Goal: Navigation & Orientation: Find specific page/section

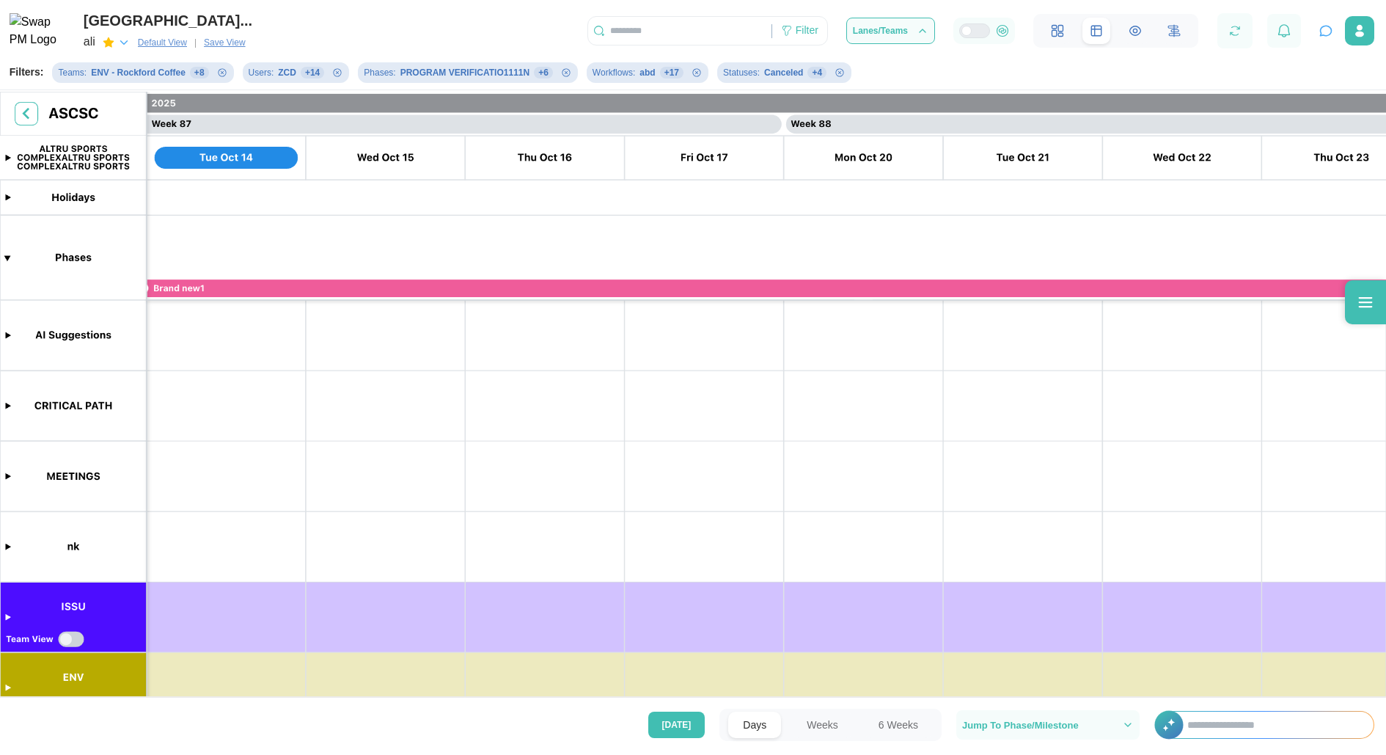
scroll to position [0, 68684]
click at [943, 725] on div "Jump To Phase/Milestone" at bounding box center [1048, 725] width 172 height 12
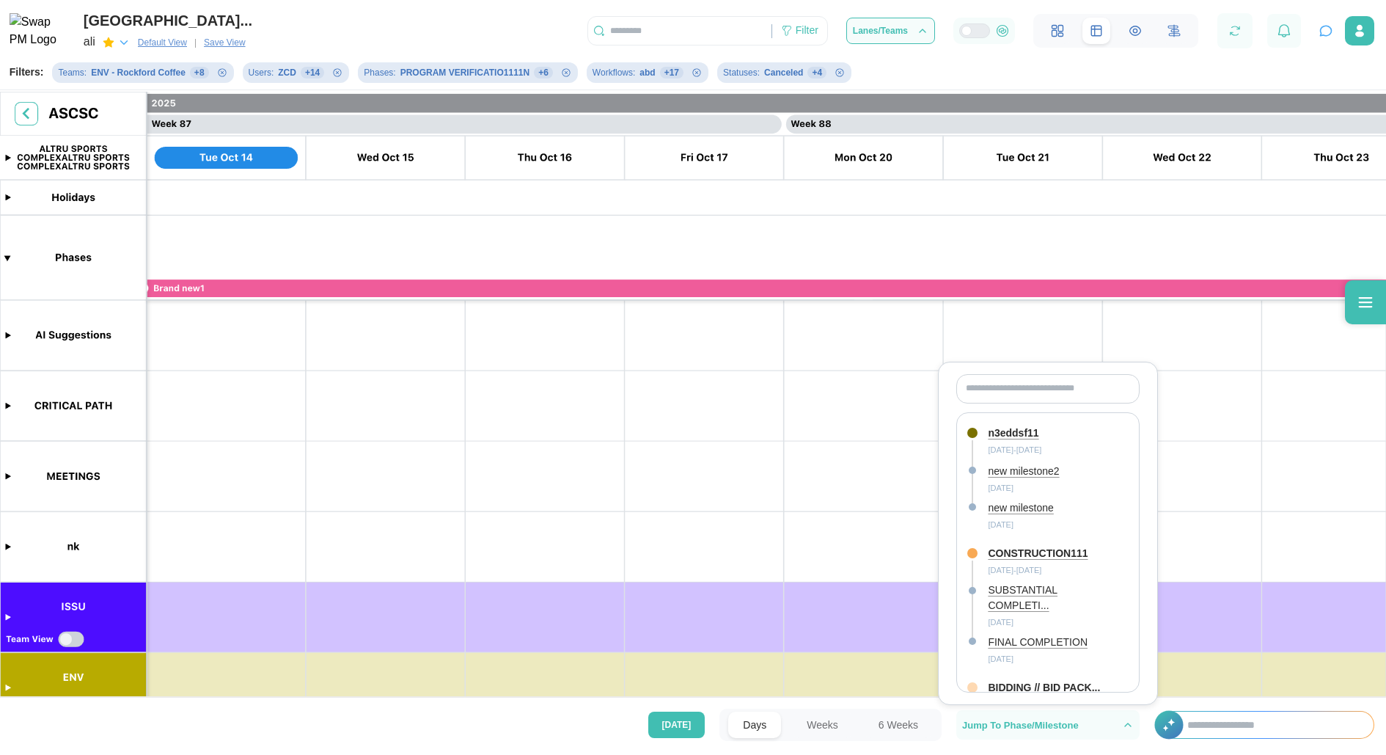
scroll to position [783, 0]
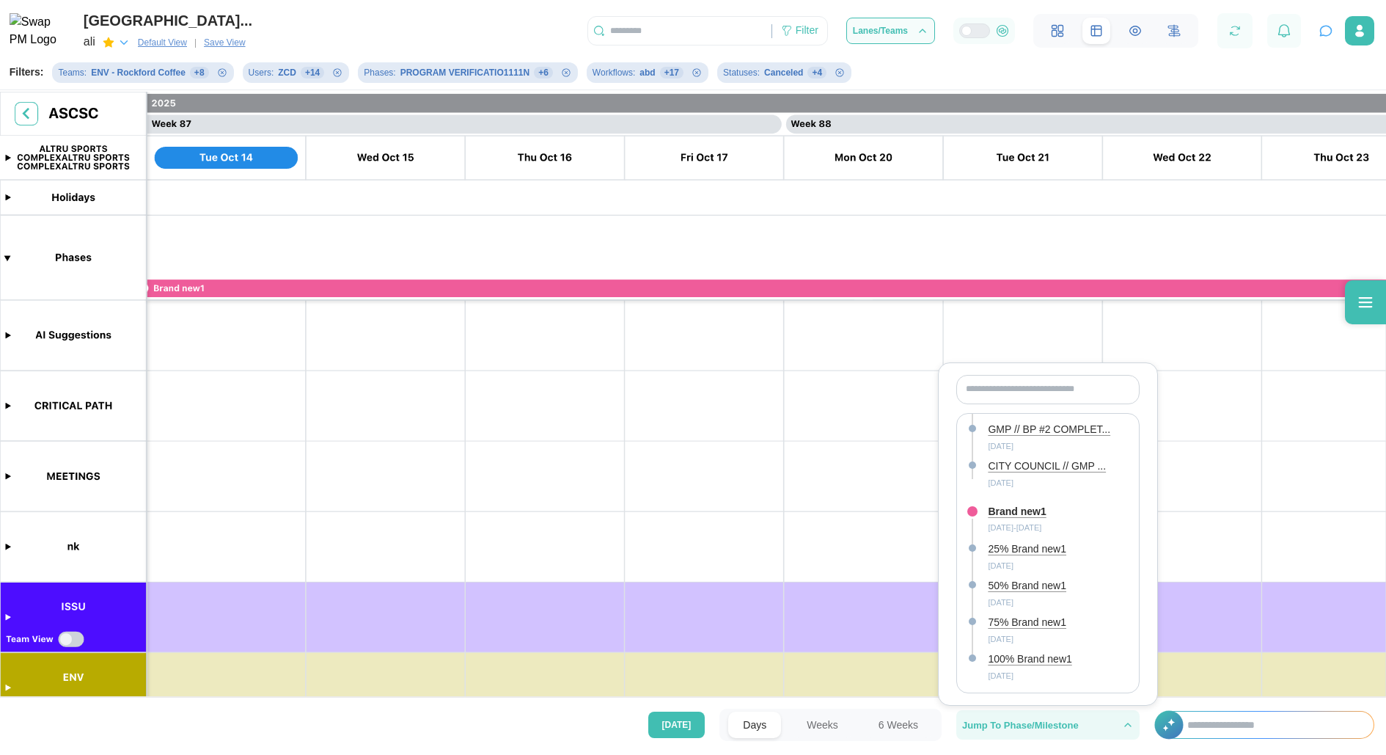
click at [943, 723] on div "Jump To Phase/Milestone" at bounding box center [1037, 725] width 151 height 10
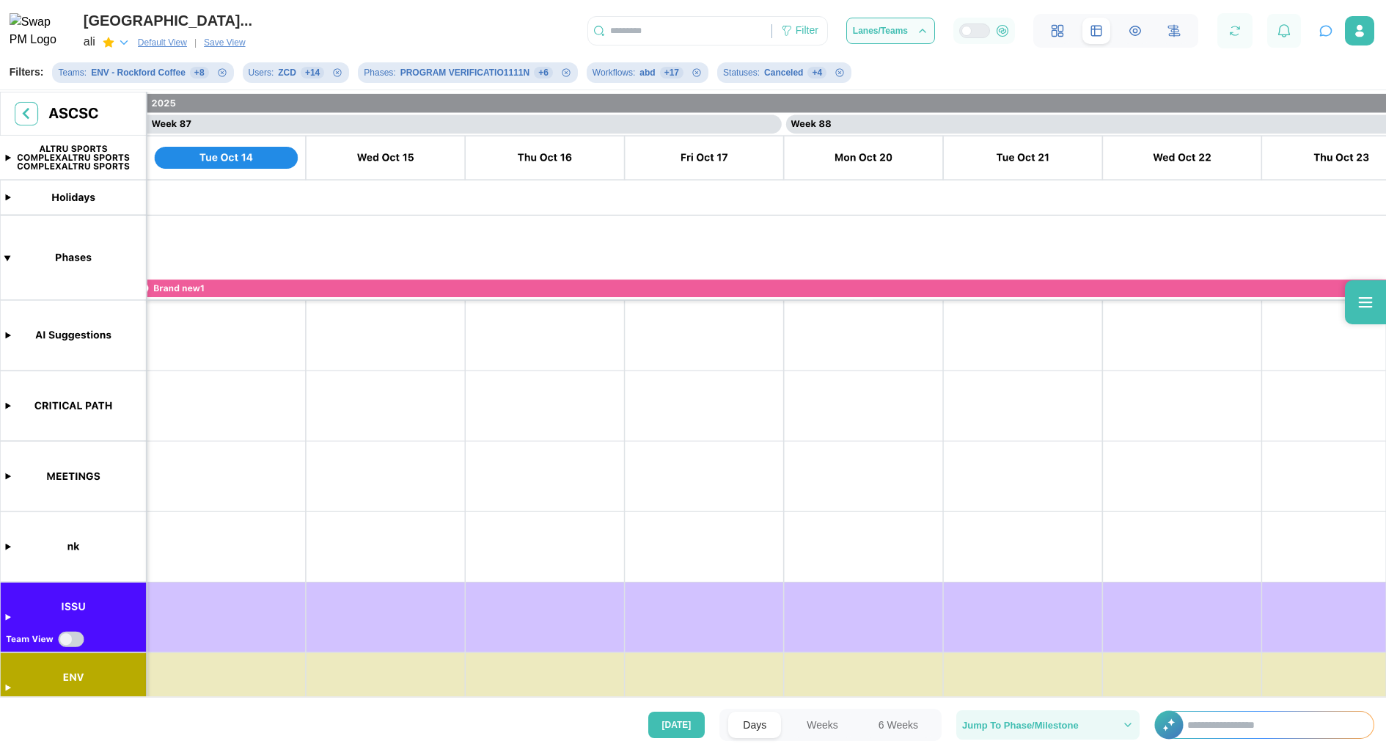
click at [943, 723] on div "Jump To Phase/Milestone" at bounding box center [1037, 725] width 151 height 10
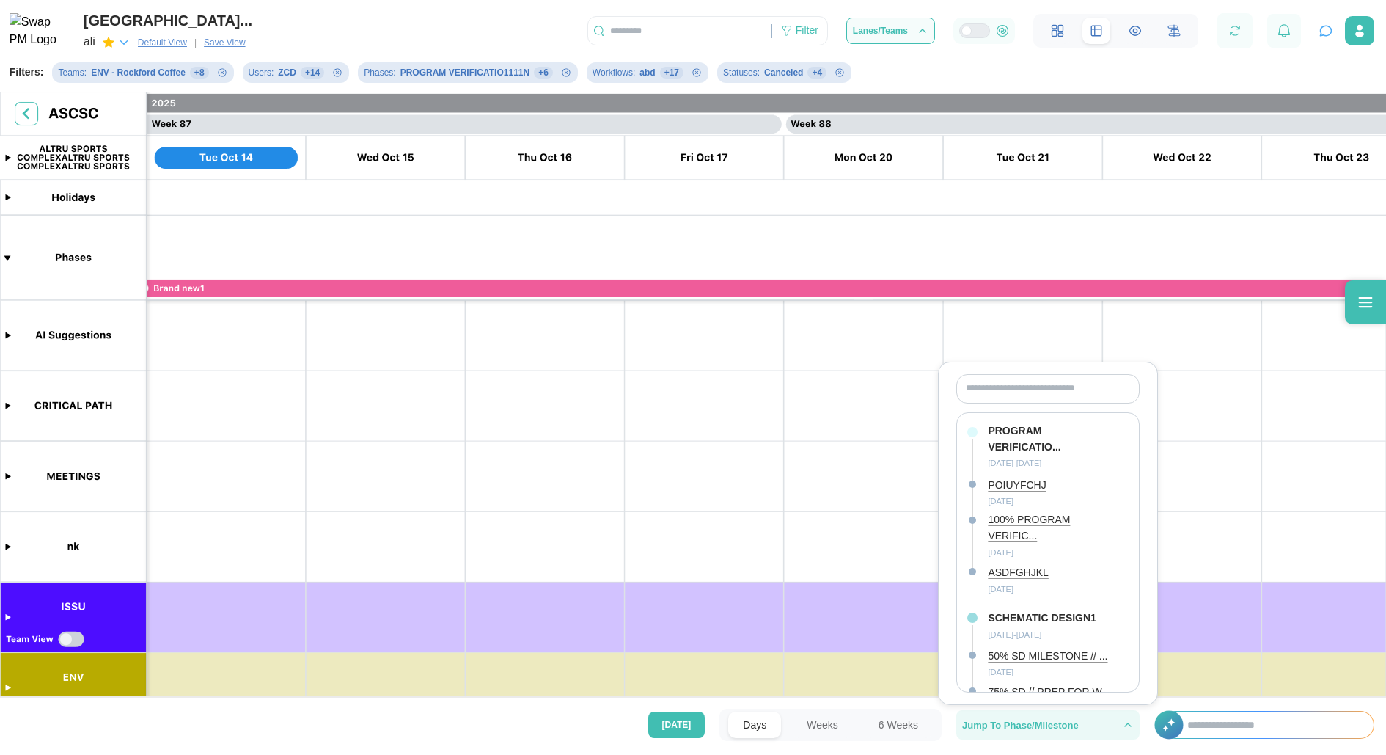
click at [943, 723] on div "Jump To Phase/Milestone" at bounding box center [1037, 725] width 151 height 10
click at [943, 721] on icon "button" at bounding box center [1128, 725] width 12 height 12
click at [915, 709] on div "Days Weeks 6 Weeks" at bounding box center [831, 725] width 222 height 32
click at [917, 703] on div "[DATE] Days Weeks 6 Weeks Jump To Phase/Milestone PROGRAM VERIFICATIO... [DATE]…" at bounding box center [693, 724] width 1386 height 55
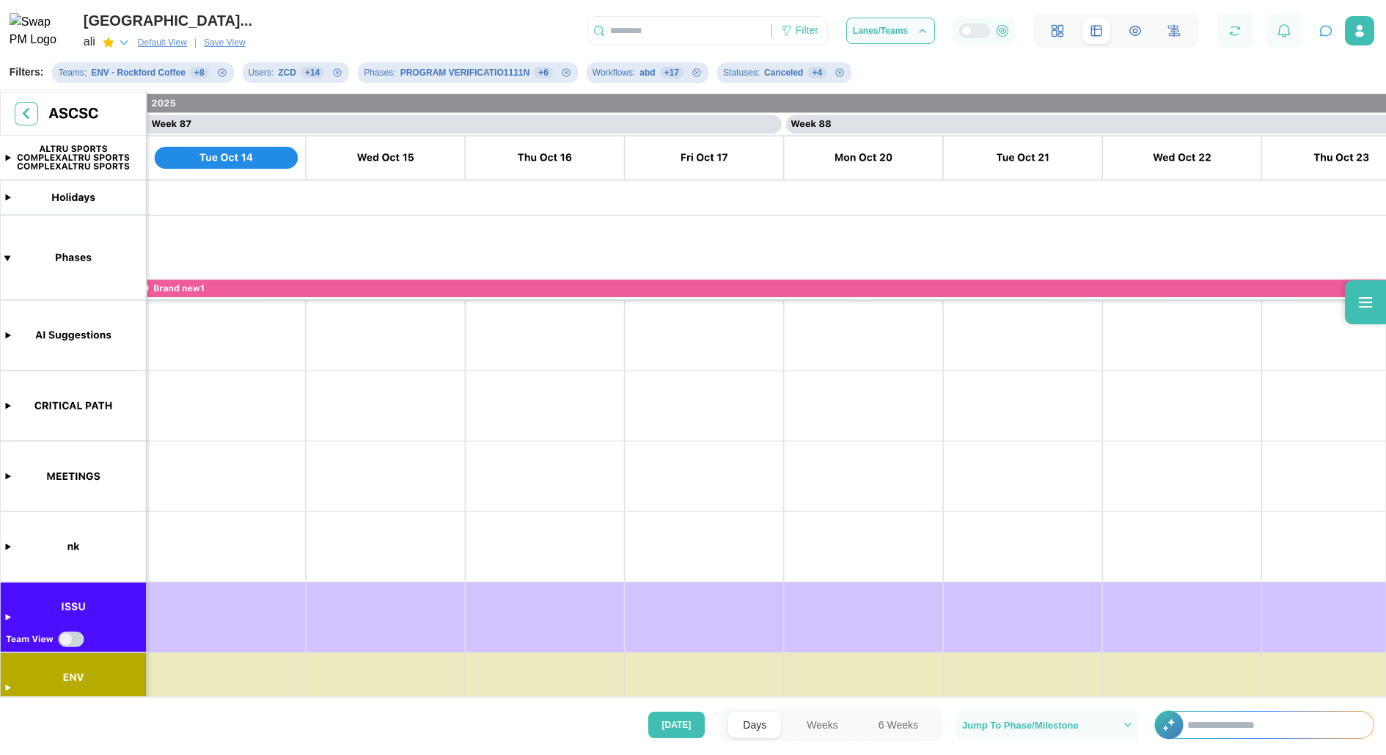
click at [572, 724] on div "[DATE] Days Weeks 6 Weeks Jump To Phase/Milestone +" at bounding box center [693, 725] width 1386 height 32
click at [943, 726] on input "text" at bounding box center [1273, 725] width 201 height 26
click at [943, 722] on div "Jump To Phase/Milestone" at bounding box center [1037, 725] width 151 height 10
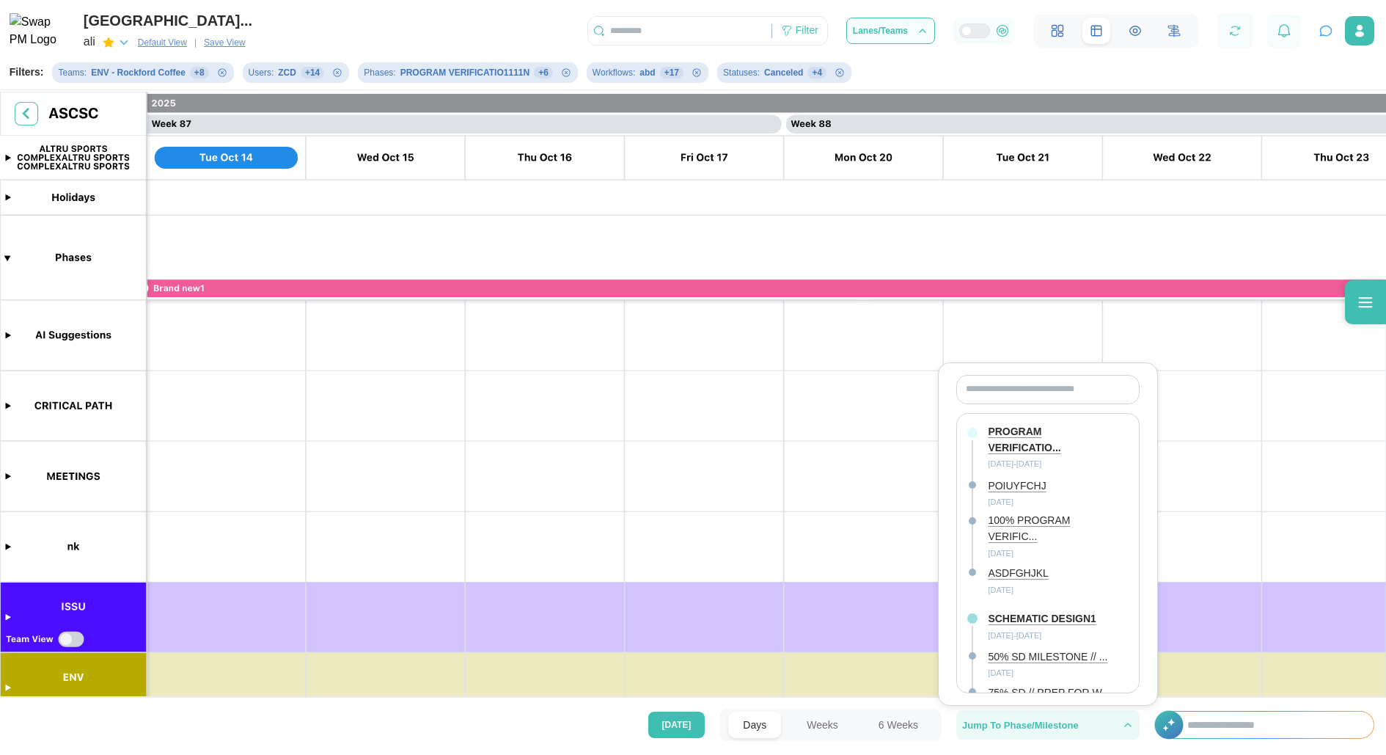
click at [943, 722] on div "Jump To Phase/Milestone" at bounding box center [1037, 725] width 151 height 10
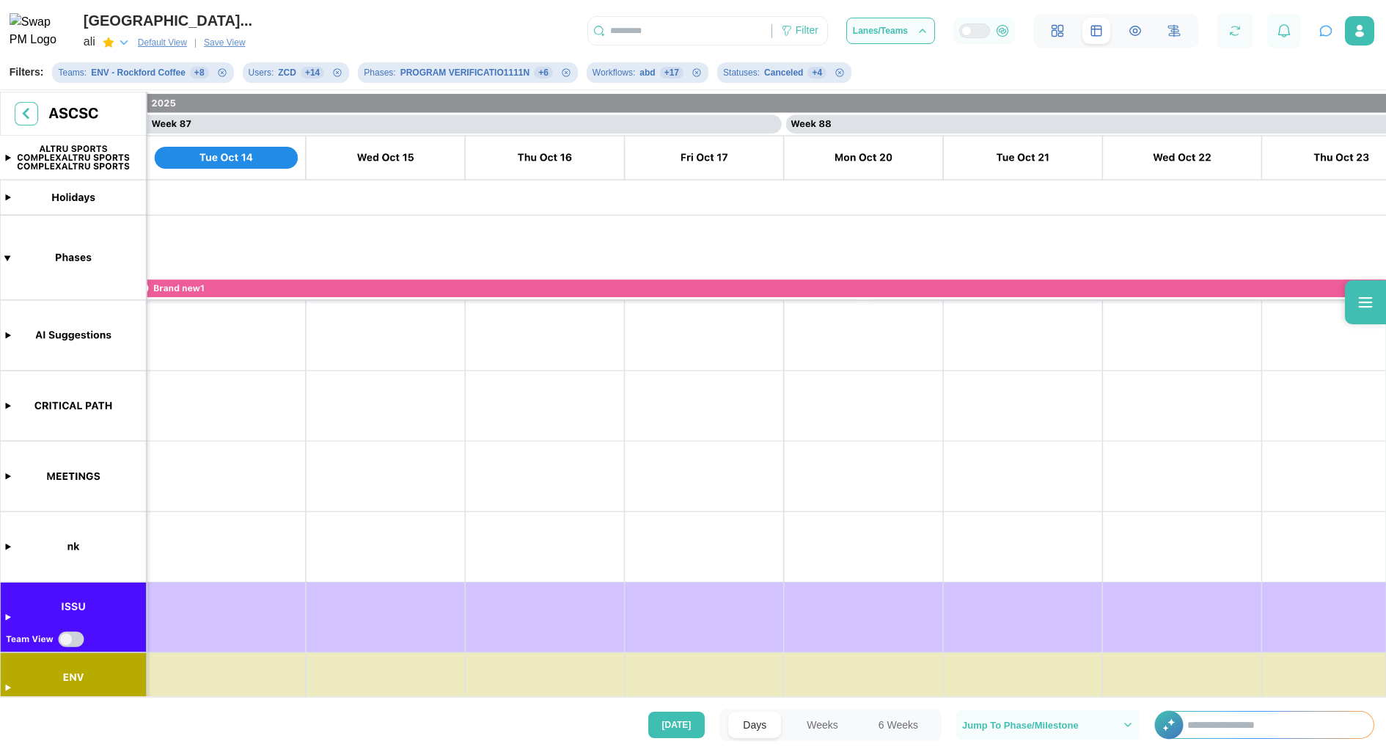
click at [920, 736] on button "6 Weeks" at bounding box center [898, 725] width 69 height 26
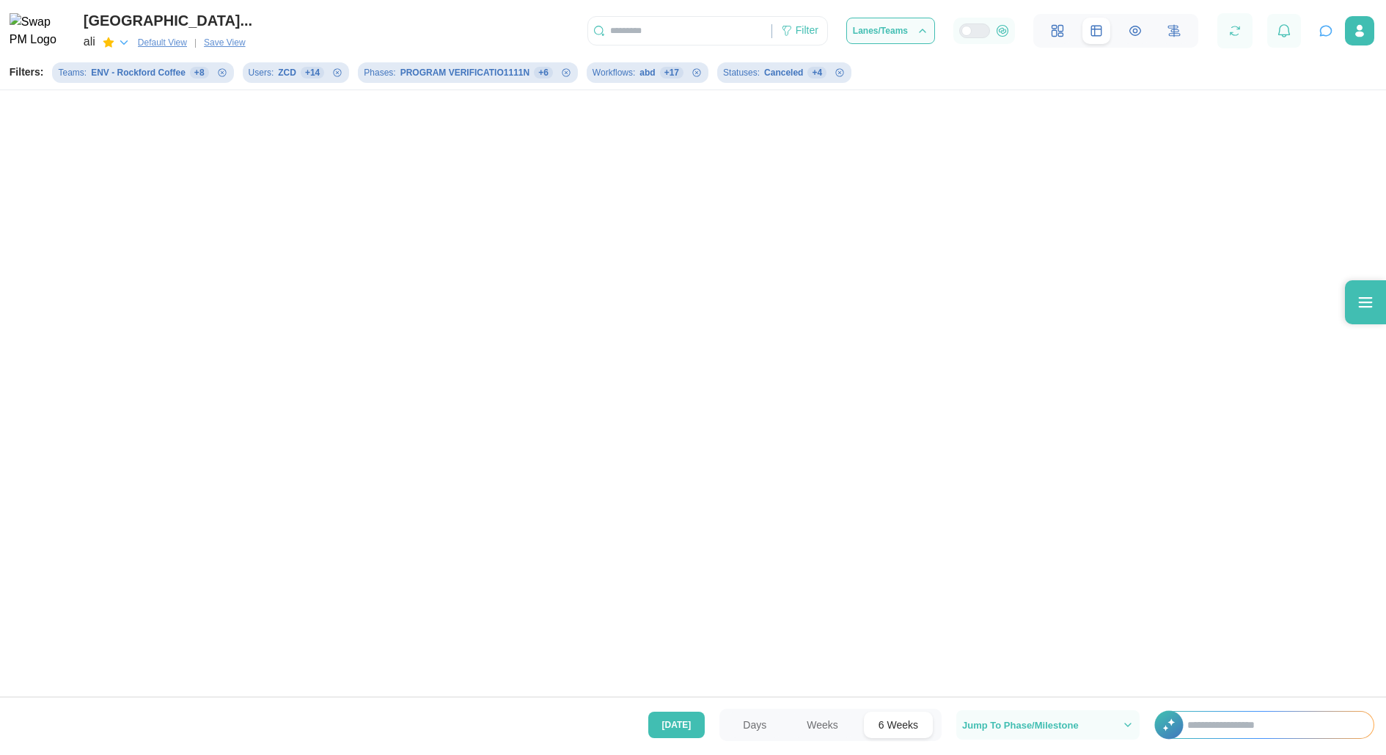
scroll to position [0, 15230]
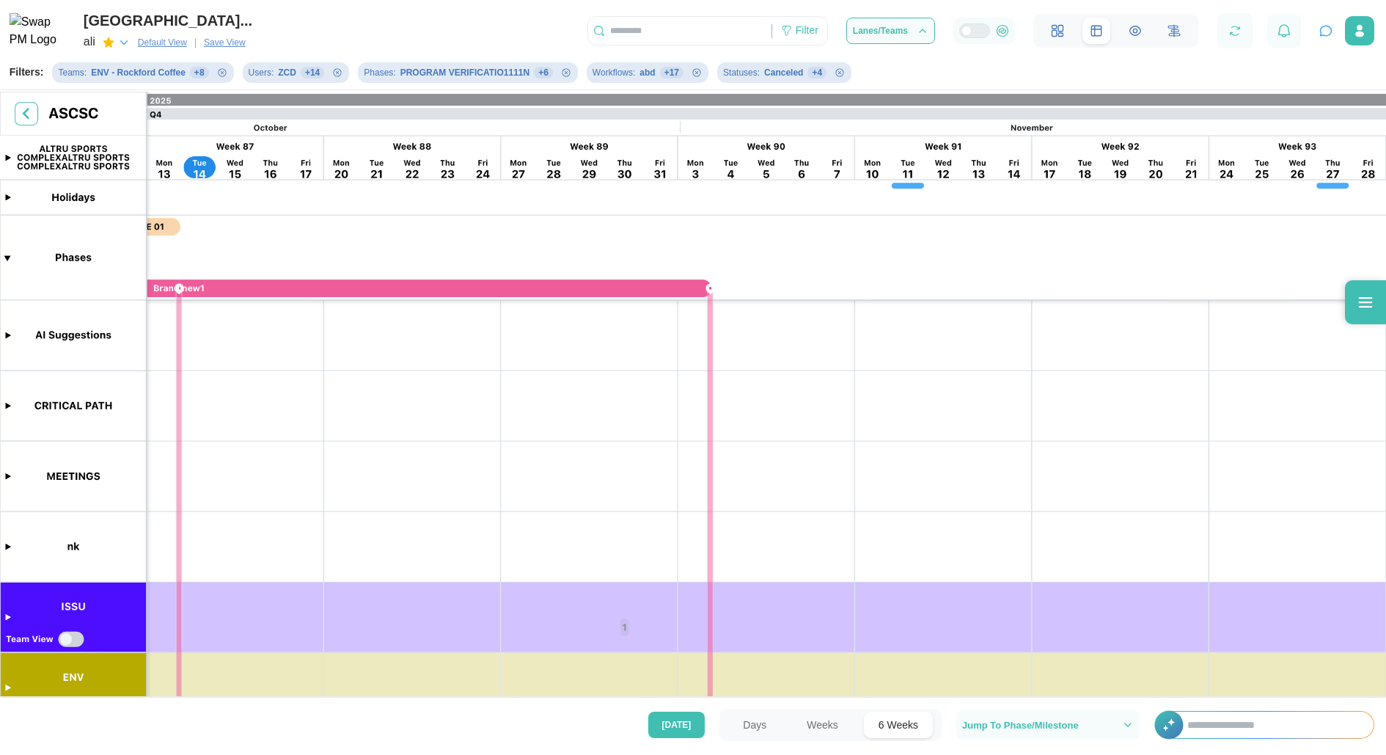
click at [823, 733] on button "Weeks" at bounding box center [822, 725] width 61 height 26
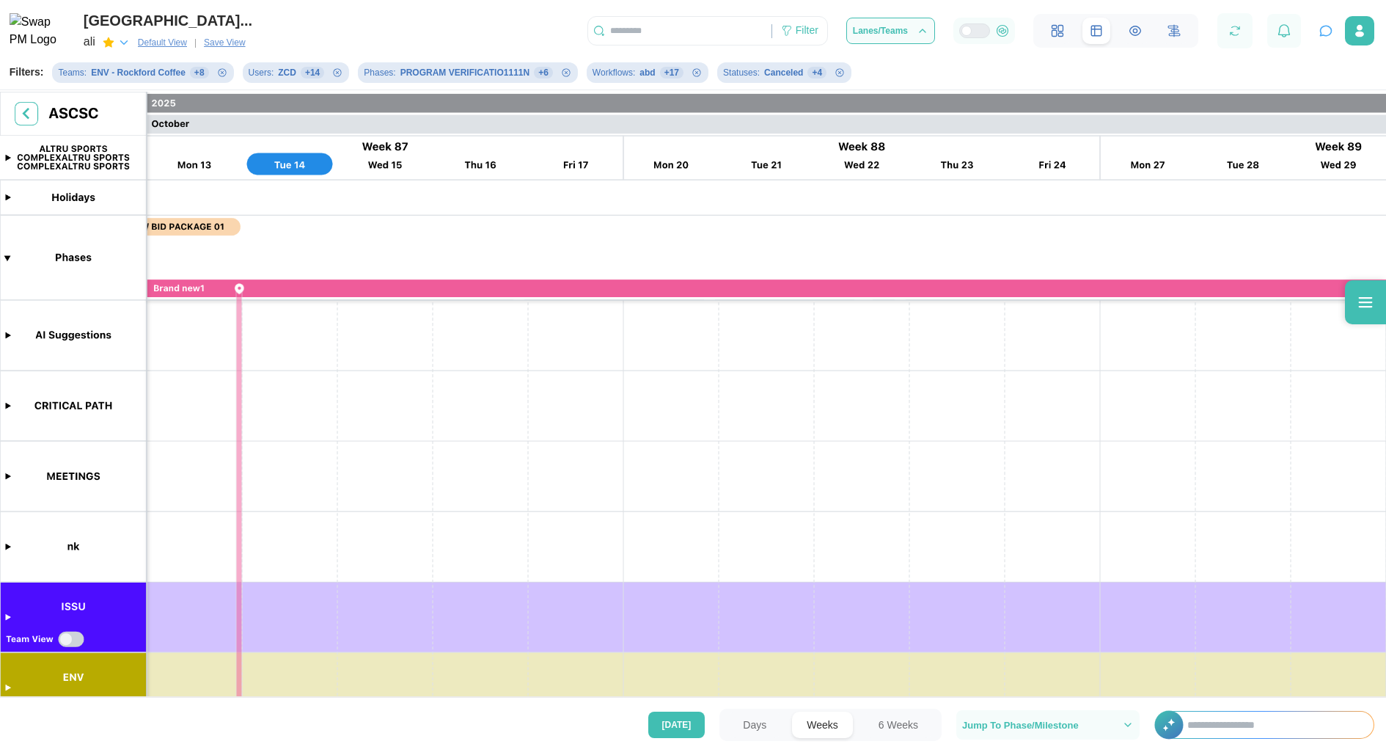
scroll to position [0, 41004]
click at [741, 721] on button "Days" at bounding box center [754, 725] width 53 height 26
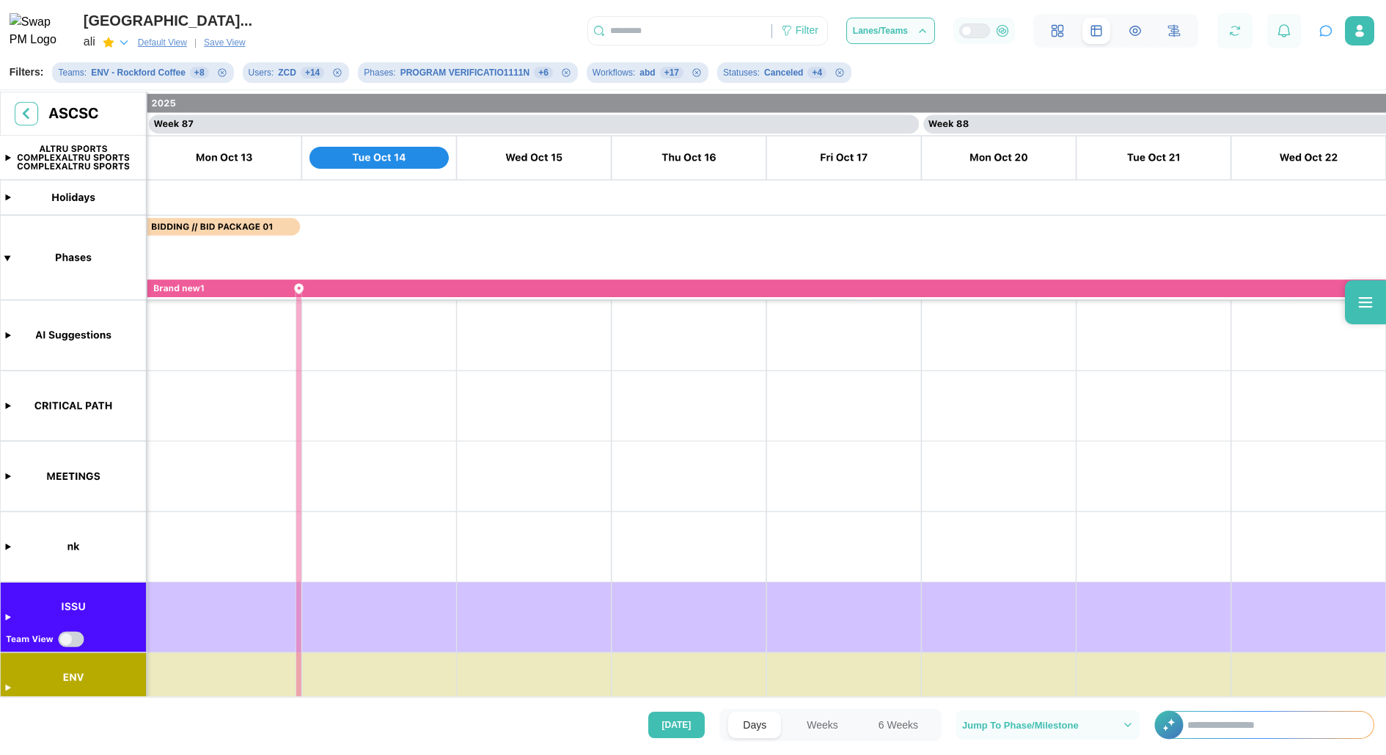
scroll to position [0, 66631]
click at [689, 725] on span "[DATE]" at bounding box center [676, 724] width 29 height 25
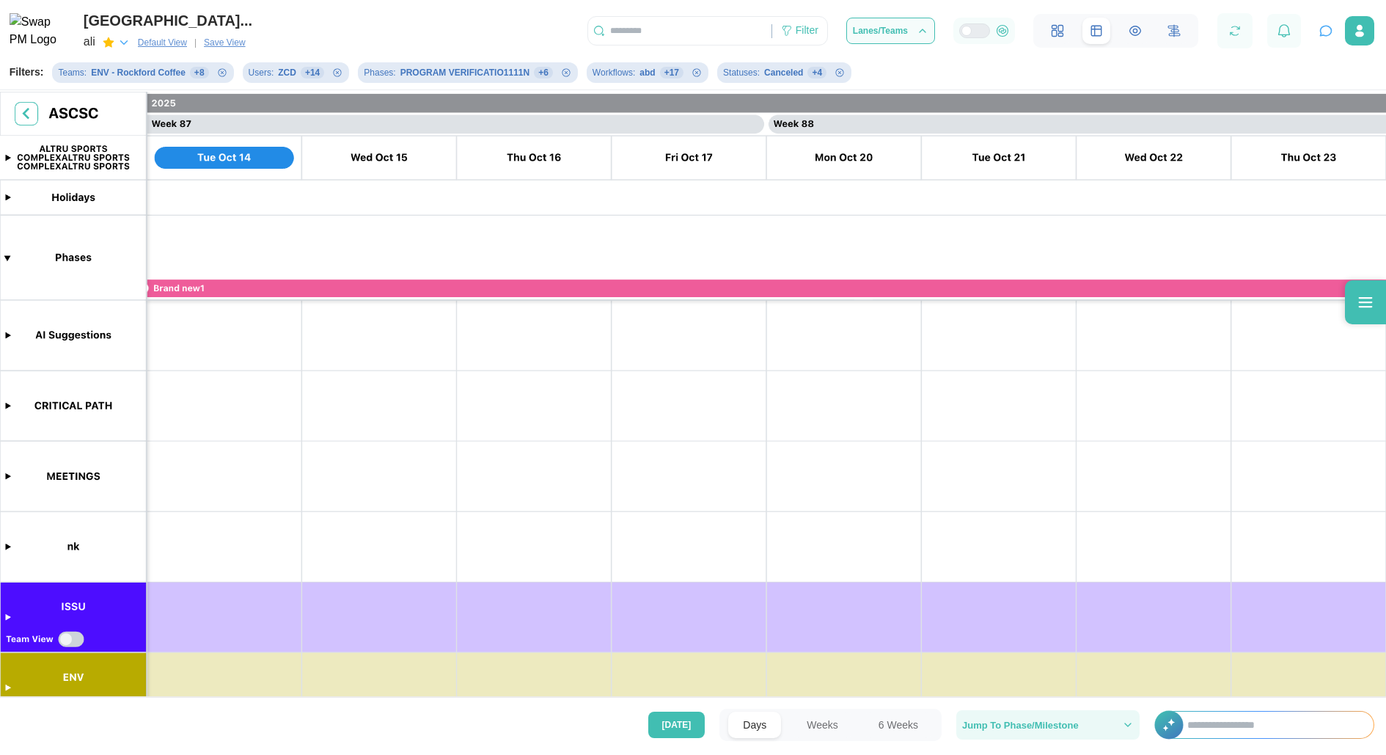
click at [943, 725] on span "Jump To Phase/Milestone" at bounding box center [1020, 725] width 117 height 10
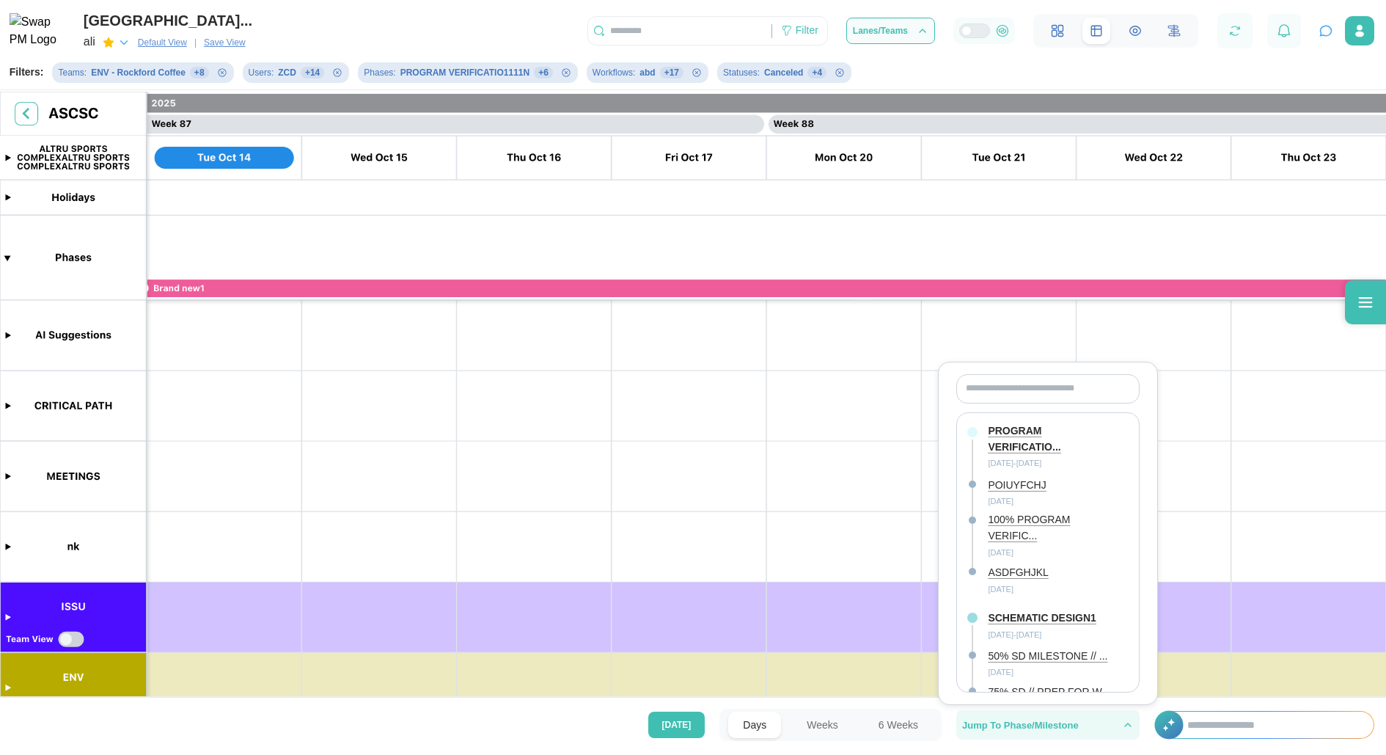
click at [943, 725] on span "Jump To Phase/Milestone" at bounding box center [1020, 725] width 117 height 10
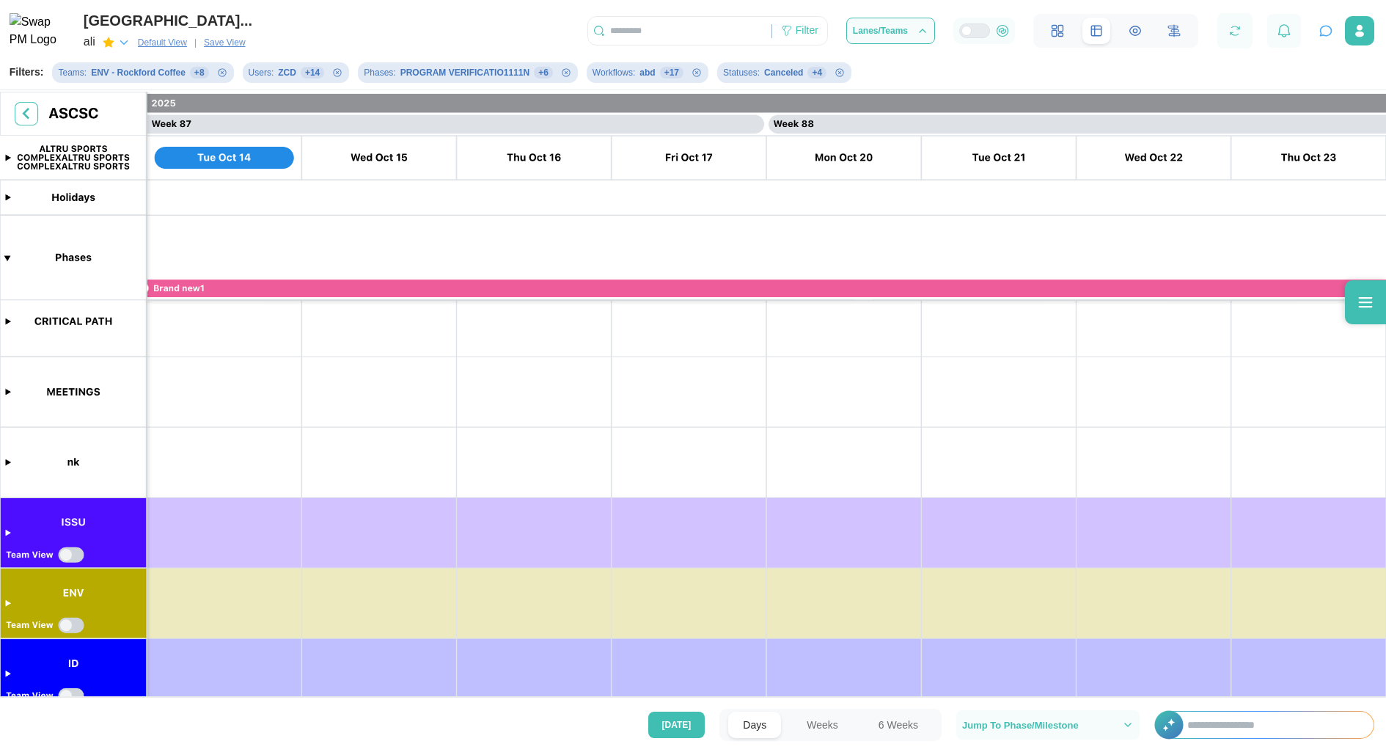
scroll to position [600, 0]
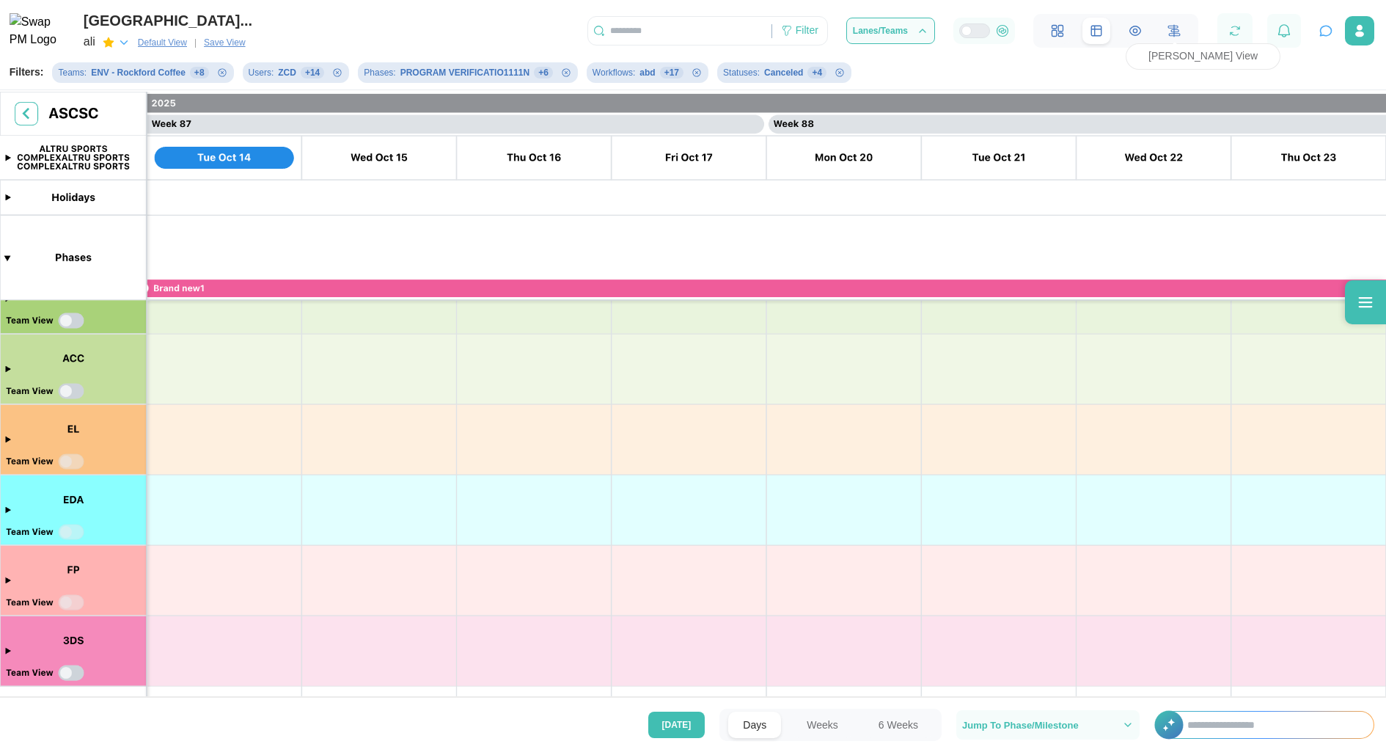
click at [943, 29] on icon at bounding box center [1174, 31] width 1 height 12
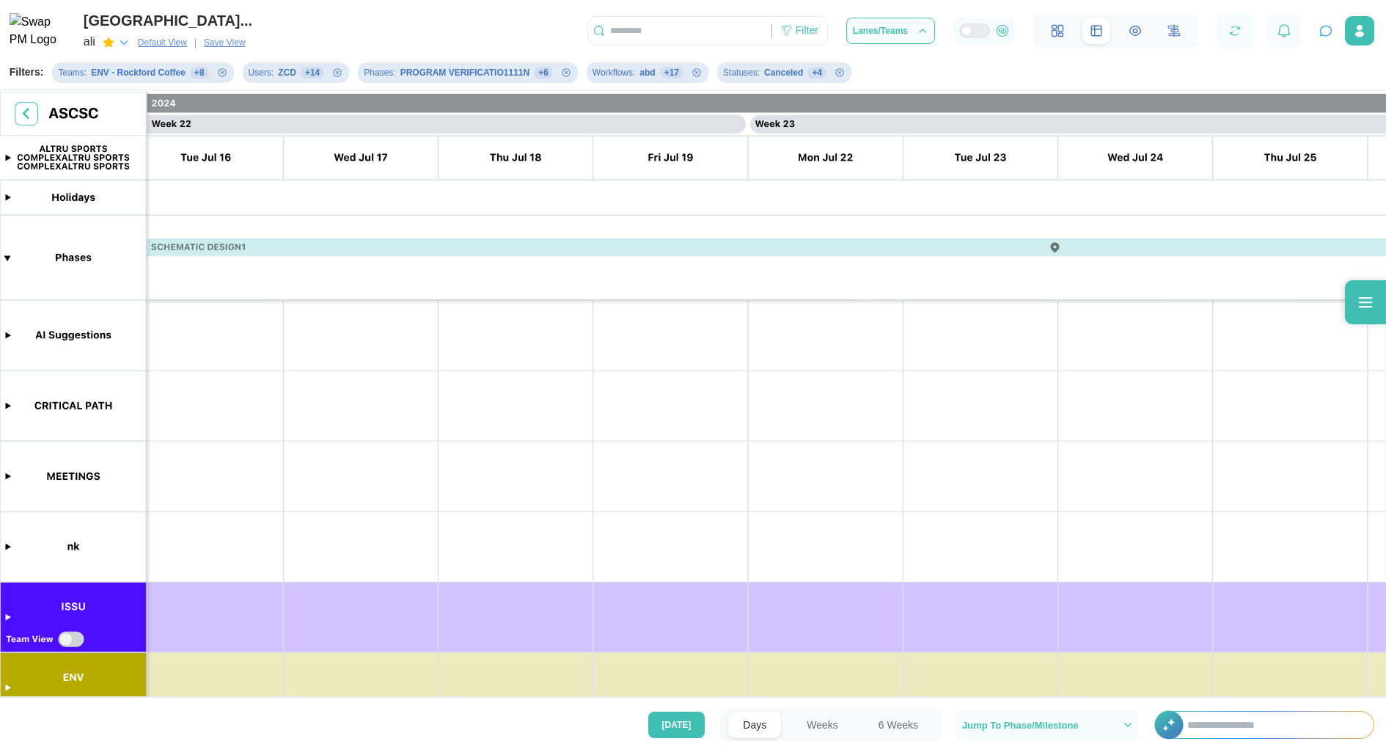
scroll to position [0, 9768]
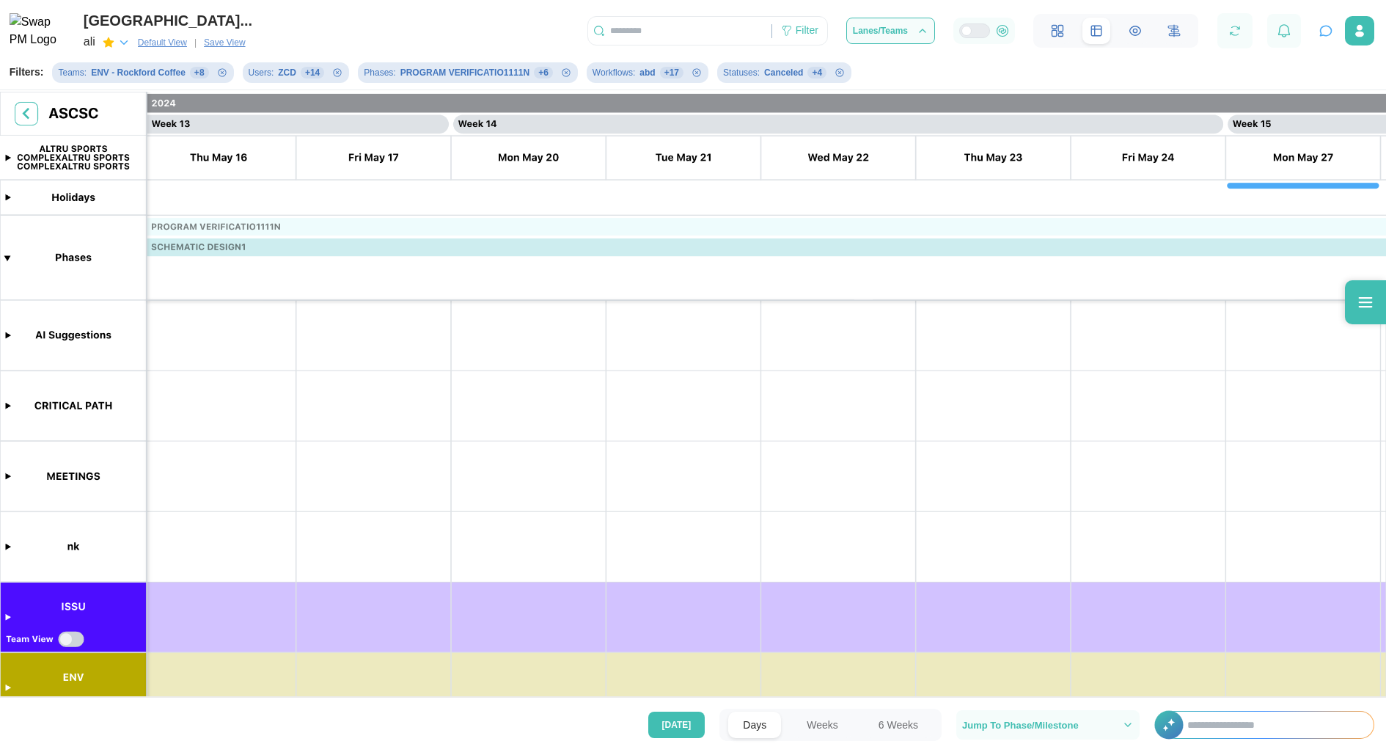
click at [169, 43] on span "Default View" at bounding box center [162, 42] width 49 height 15
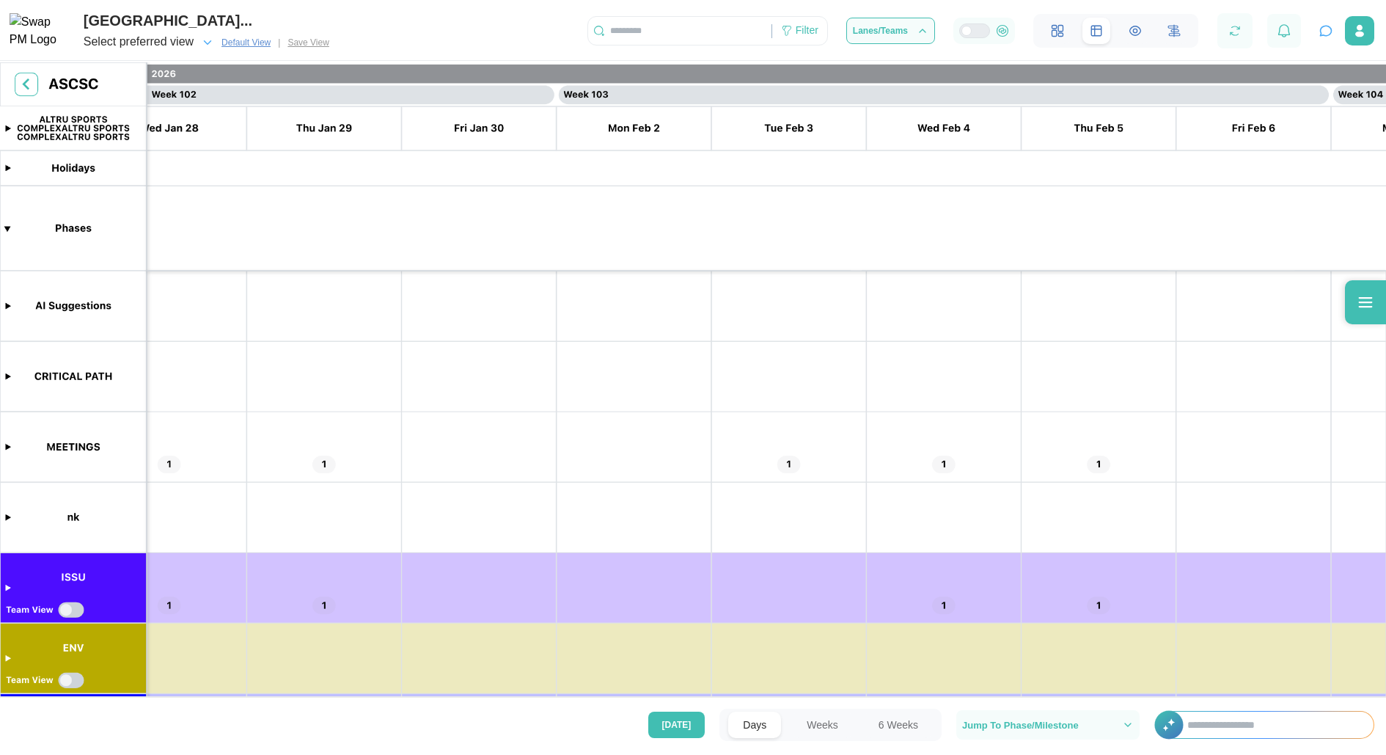
scroll to position [0, 78704]
